Goal: Navigation & Orientation: Find specific page/section

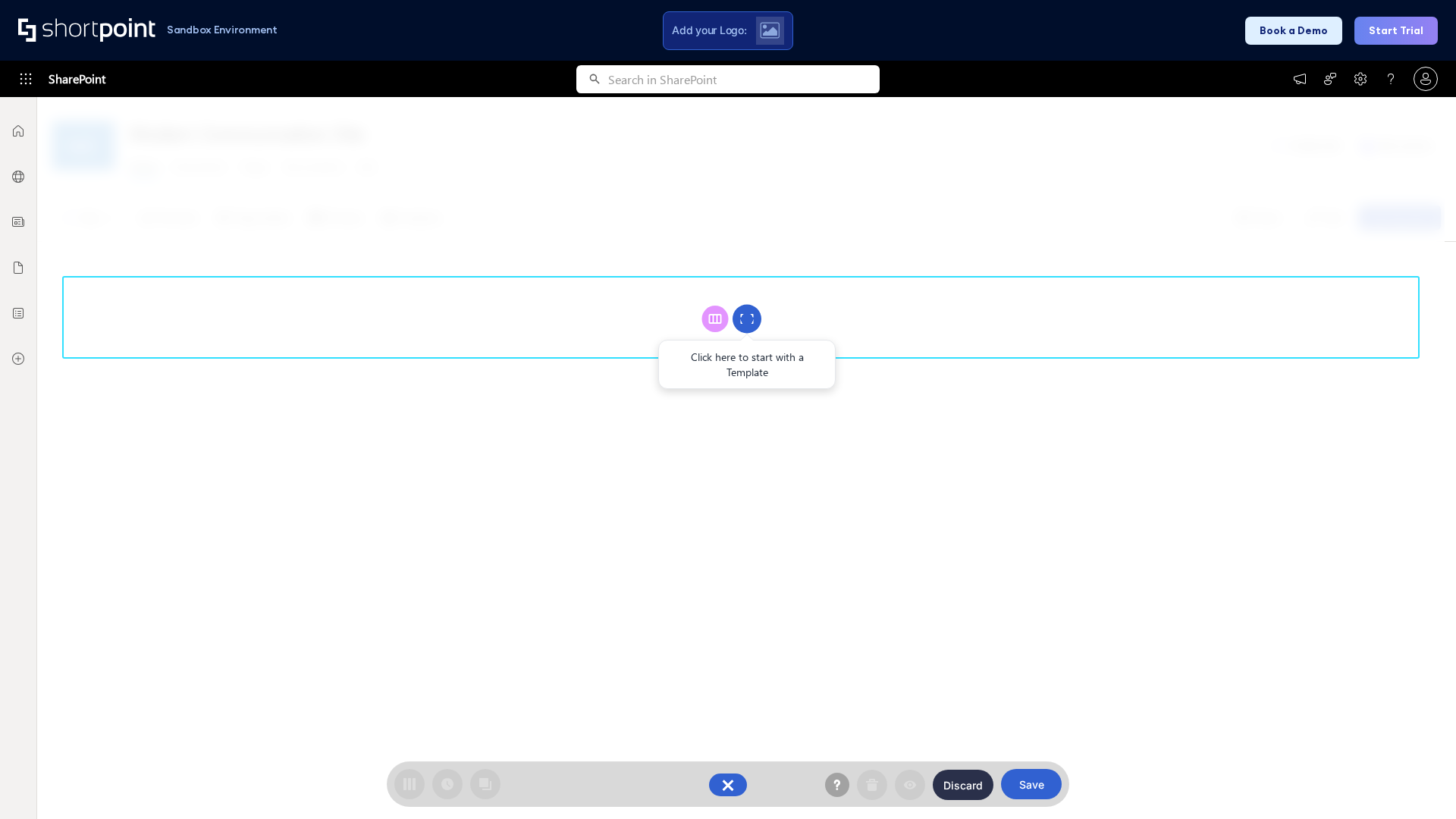
click at [747, 318] on circle at bounding box center [747, 319] width 29 height 29
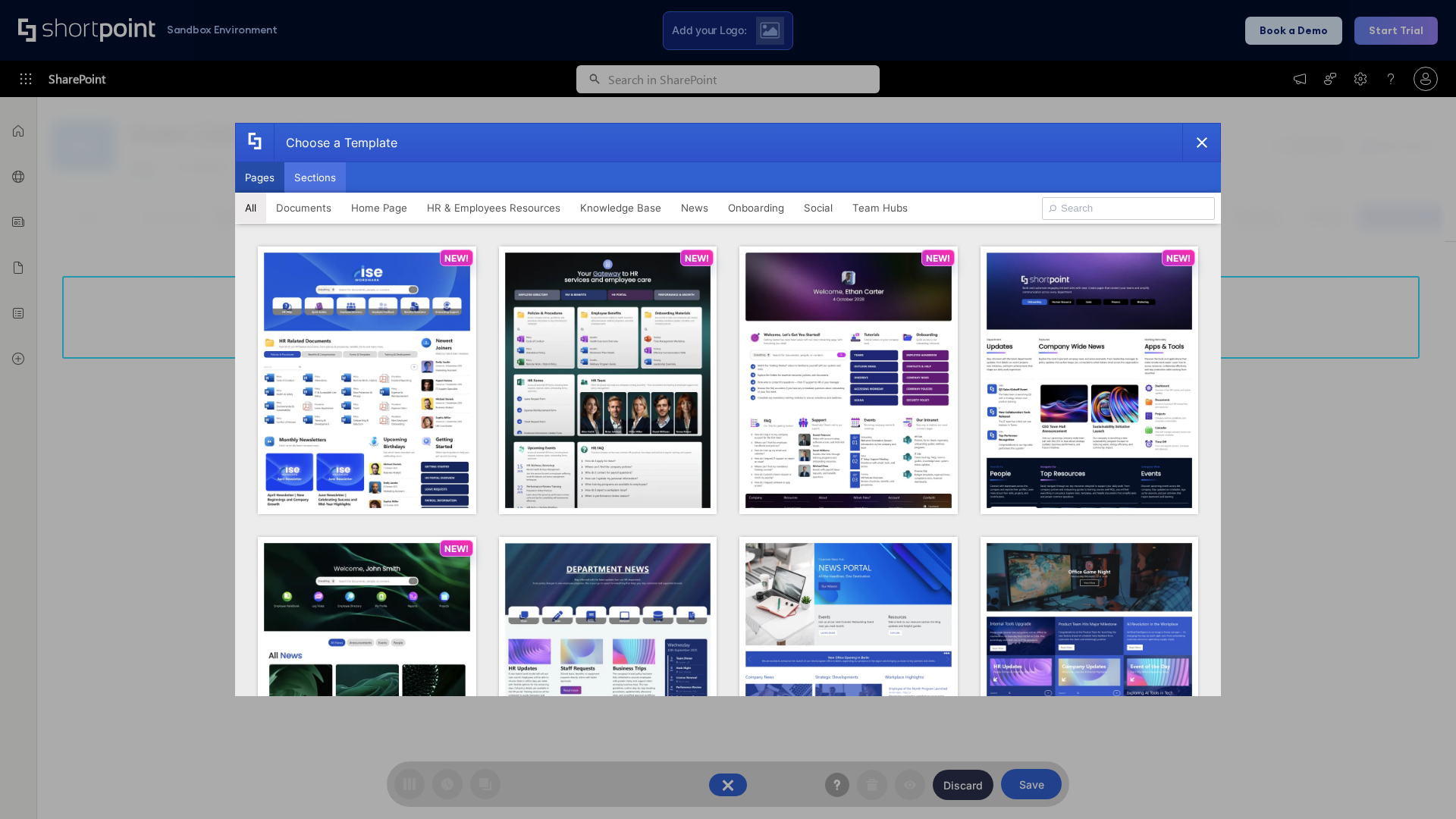
click at [315, 177] on button "Sections" at bounding box center [315, 177] width 62 height 30
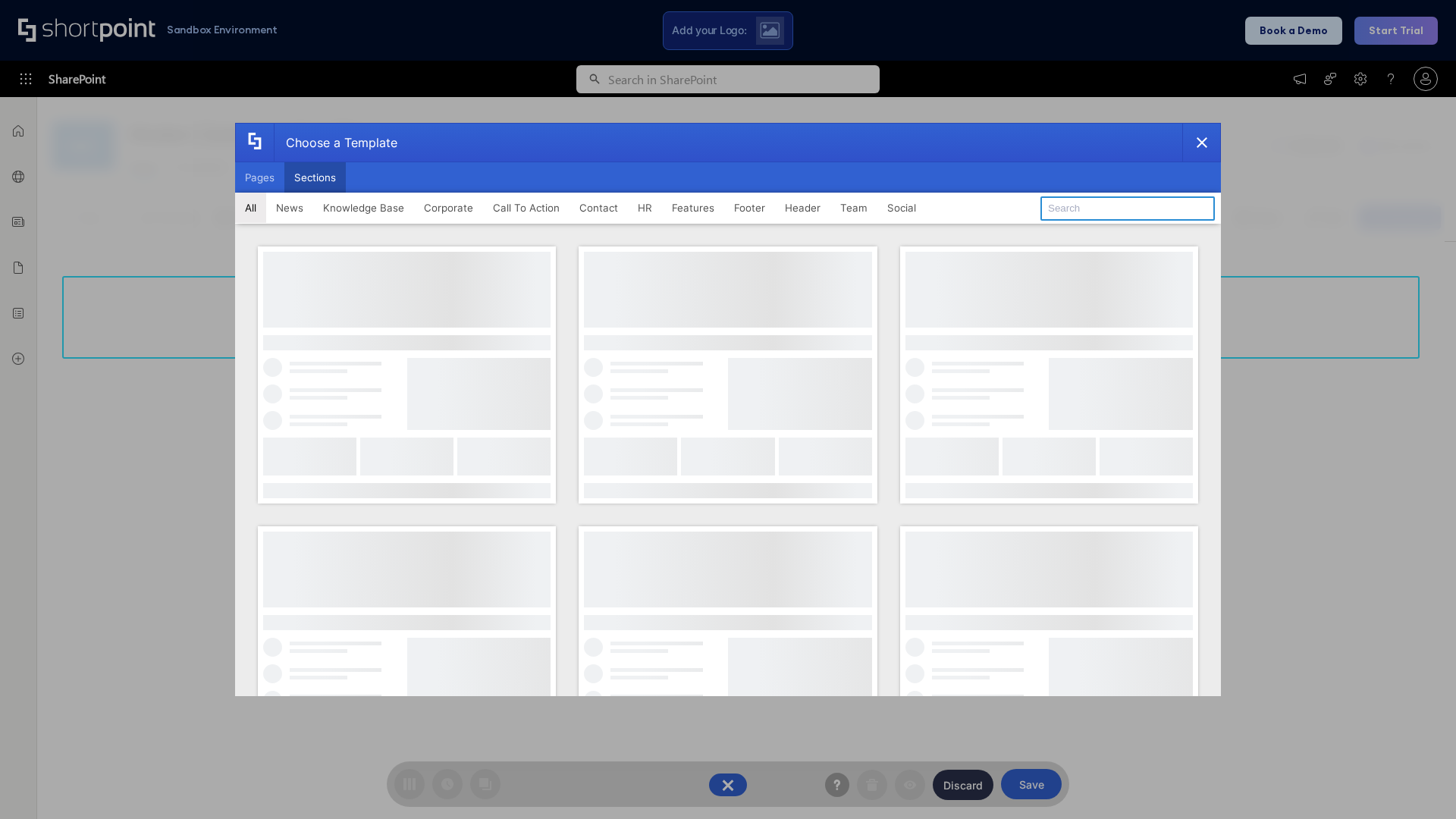
type input "Contact Us 1"
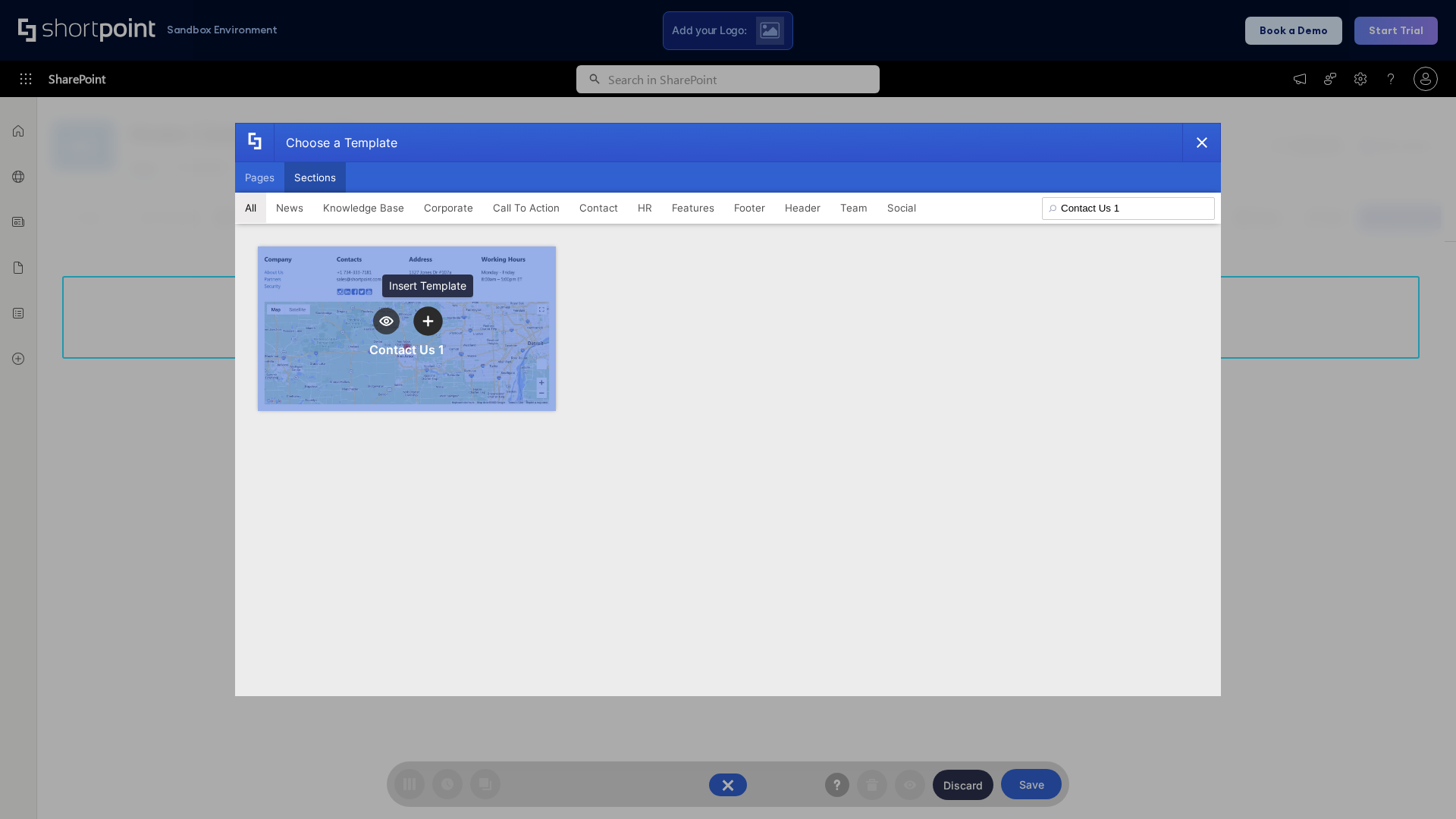
click at [428, 321] on icon "template selector" at bounding box center [428, 320] width 11 height 11
